Goal: Task Accomplishment & Management: Manage account settings

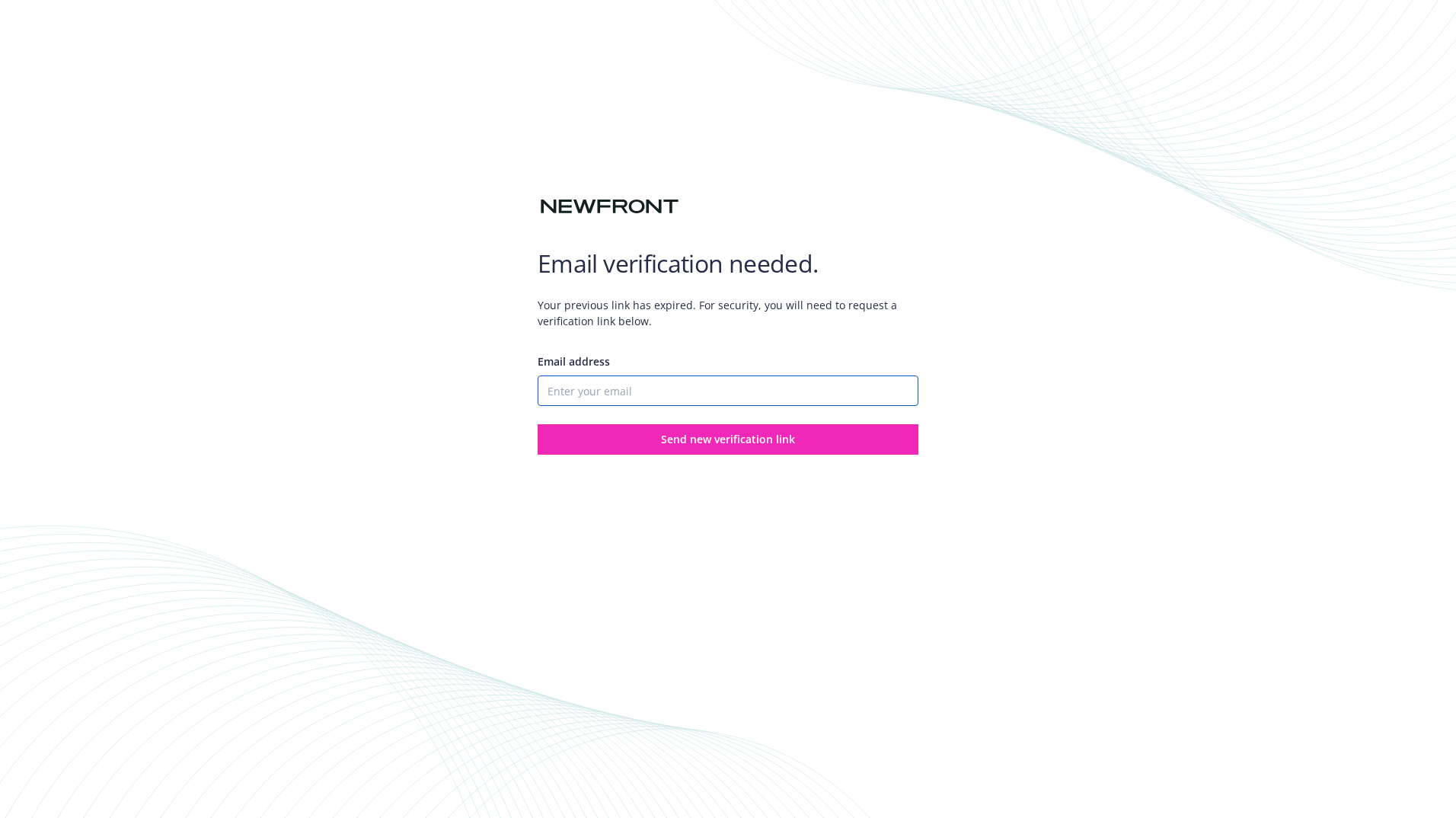
click at [696, 392] on input "Email address" at bounding box center [728, 390] width 381 height 31
drag, startPoint x: 761, startPoint y: 391, endPoint x: 365, endPoint y: 396, distance: 396.0
click at [365, 395] on div "Email verification needed. Your previous link has expired. For security, you wi…" at bounding box center [728, 409] width 1456 height 818
paste input "certs@newfront"
type input "[EMAIL_ADDRESS][DOMAIN_NAME]"
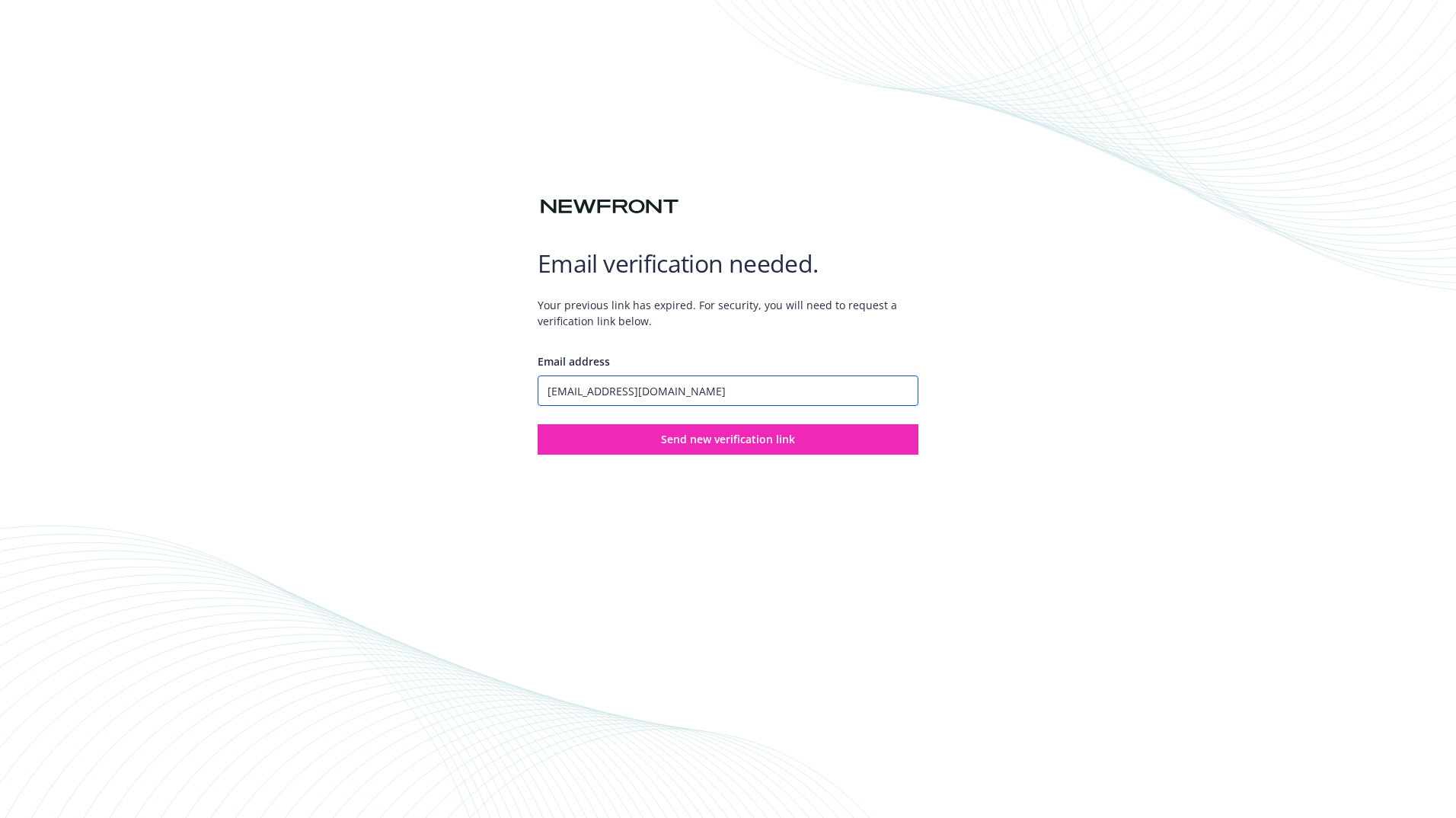
drag, startPoint x: 681, startPoint y: 394, endPoint x: 479, endPoint y: 410, distance: 202.6
click at [479, 410] on div "Email verification needed. Your previous link has expired. For security, you wi…" at bounding box center [728, 409] width 1456 height 818
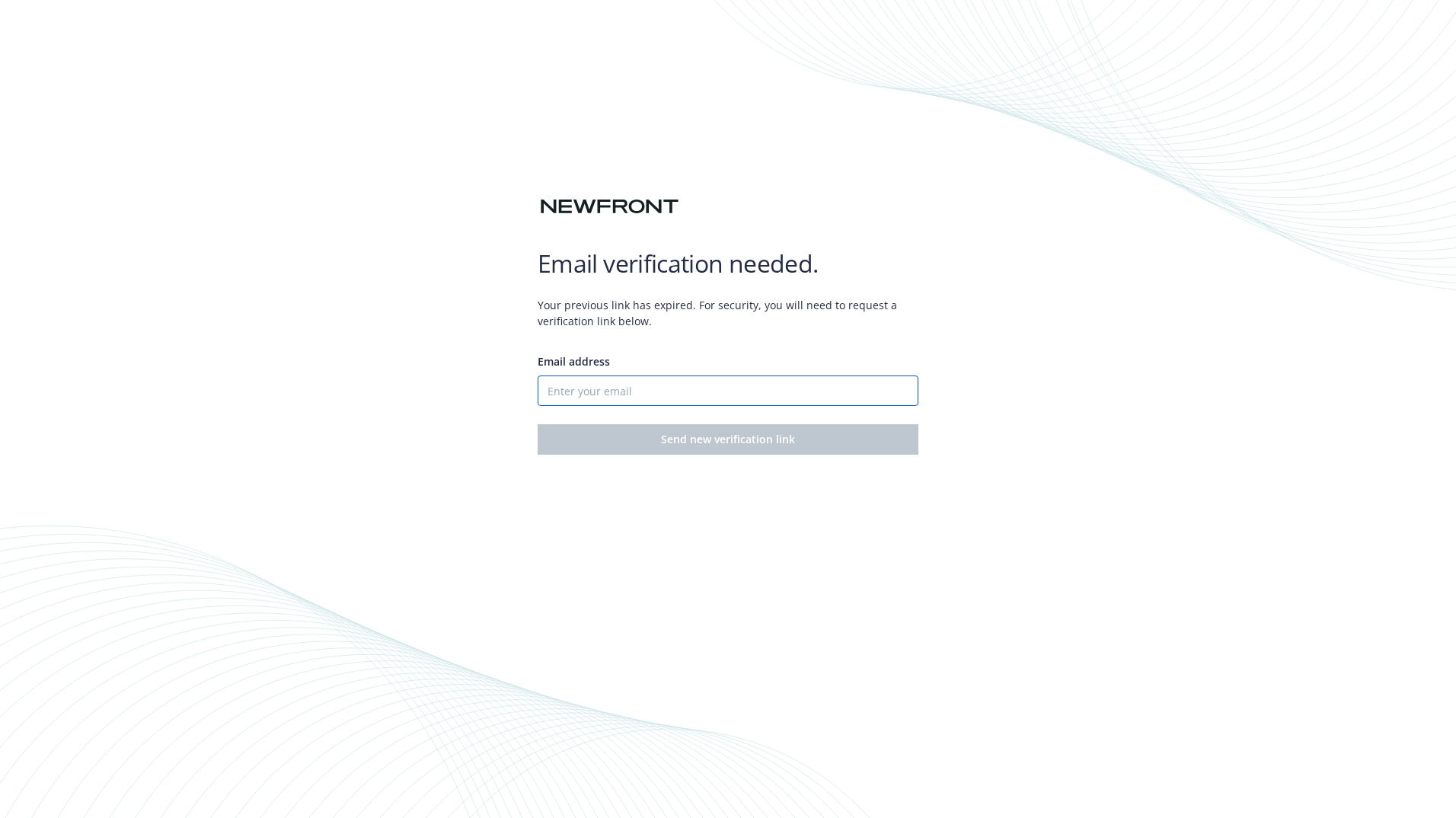
click at [591, 391] on input "Email address" at bounding box center [728, 390] width 381 height 31
paste input "[EMAIL_ADDRESS][DOMAIN_NAME]"
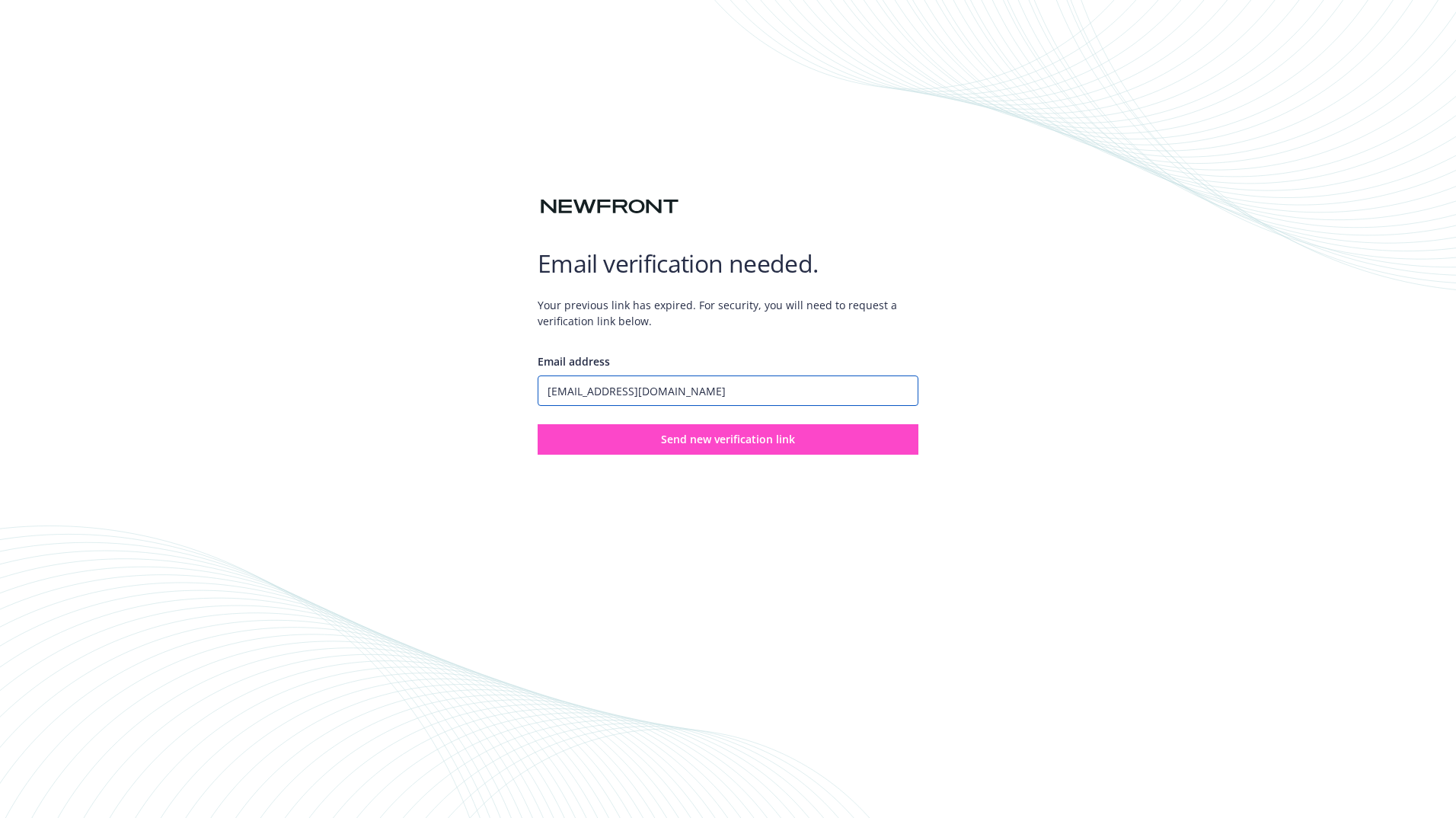
type input "[EMAIL_ADDRESS][DOMAIN_NAME]"
click at [630, 443] on button "Send new verification link" at bounding box center [728, 440] width 381 height 31
